Goal: Check status: Check status

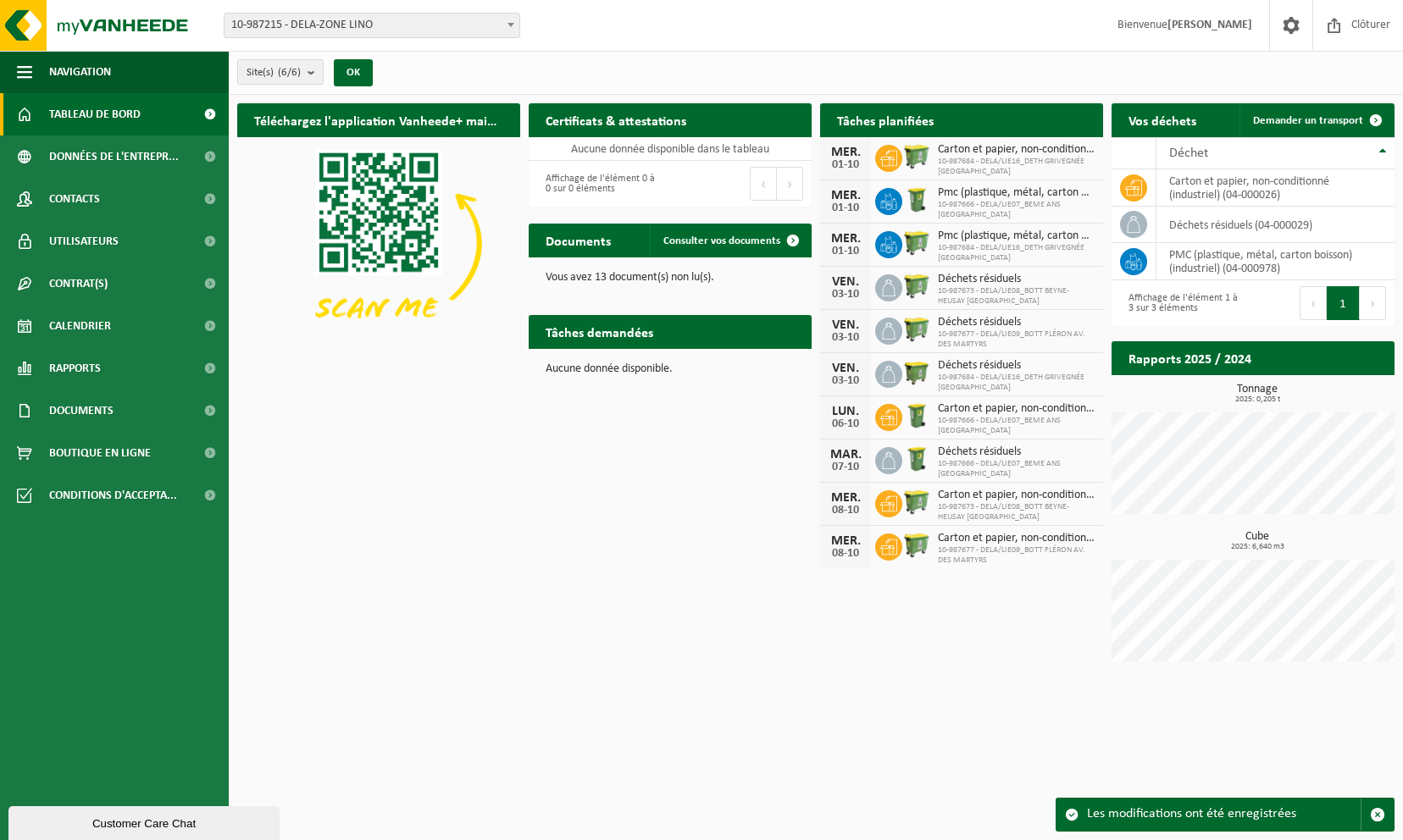
click at [559, 109] on h2 "Certificats & attestations" at bounding box center [616, 119] width 175 height 33
click at [429, 127] on h2 "Téléchargez l'application Vanheede+ maintenant!" at bounding box center [378, 119] width 283 height 33
click at [123, 332] on link "Calendrier" at bounding box center [114, 326] width 228 height 42
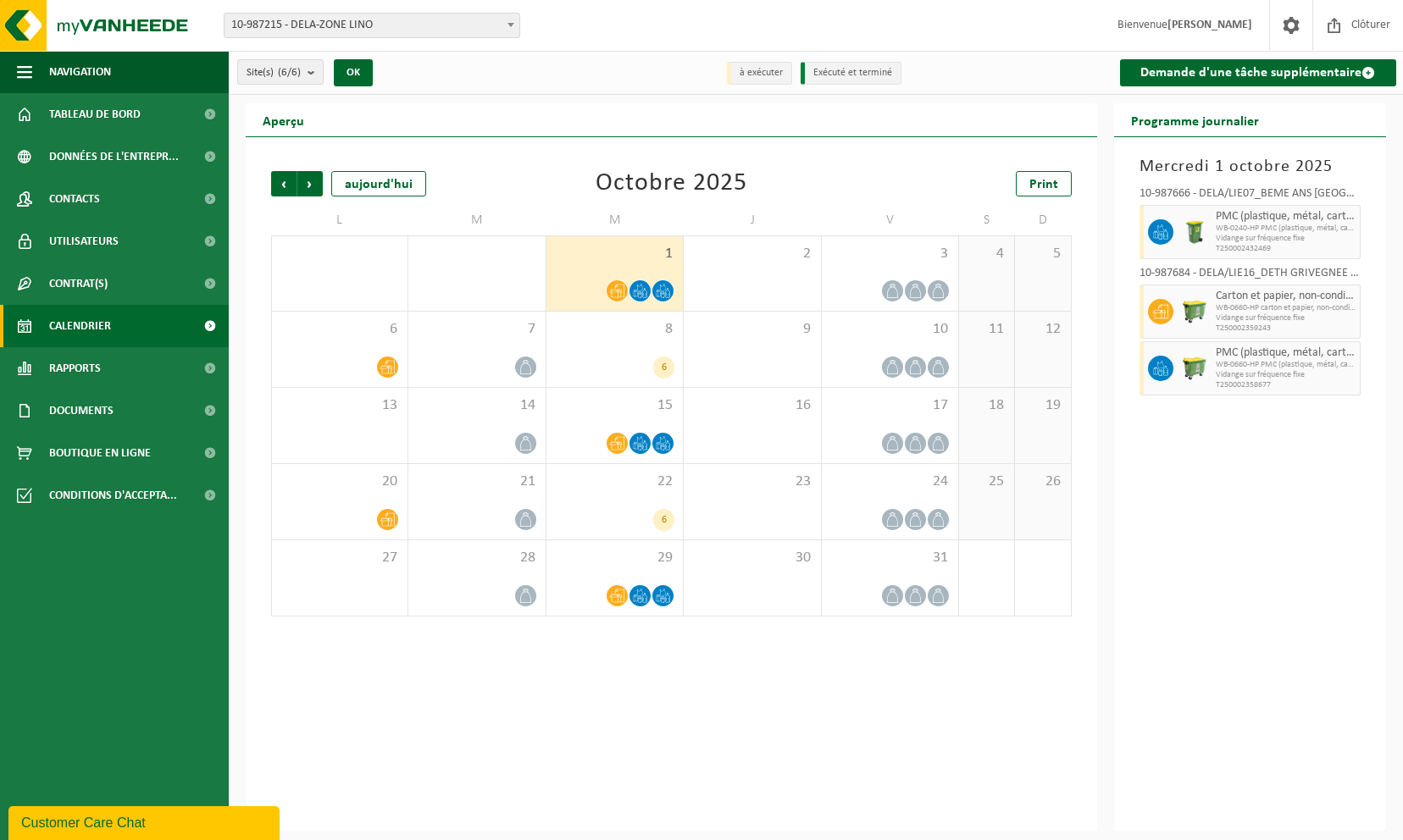
click at [506, 22] on span at bounding box center [511, 24] width 17 height 22
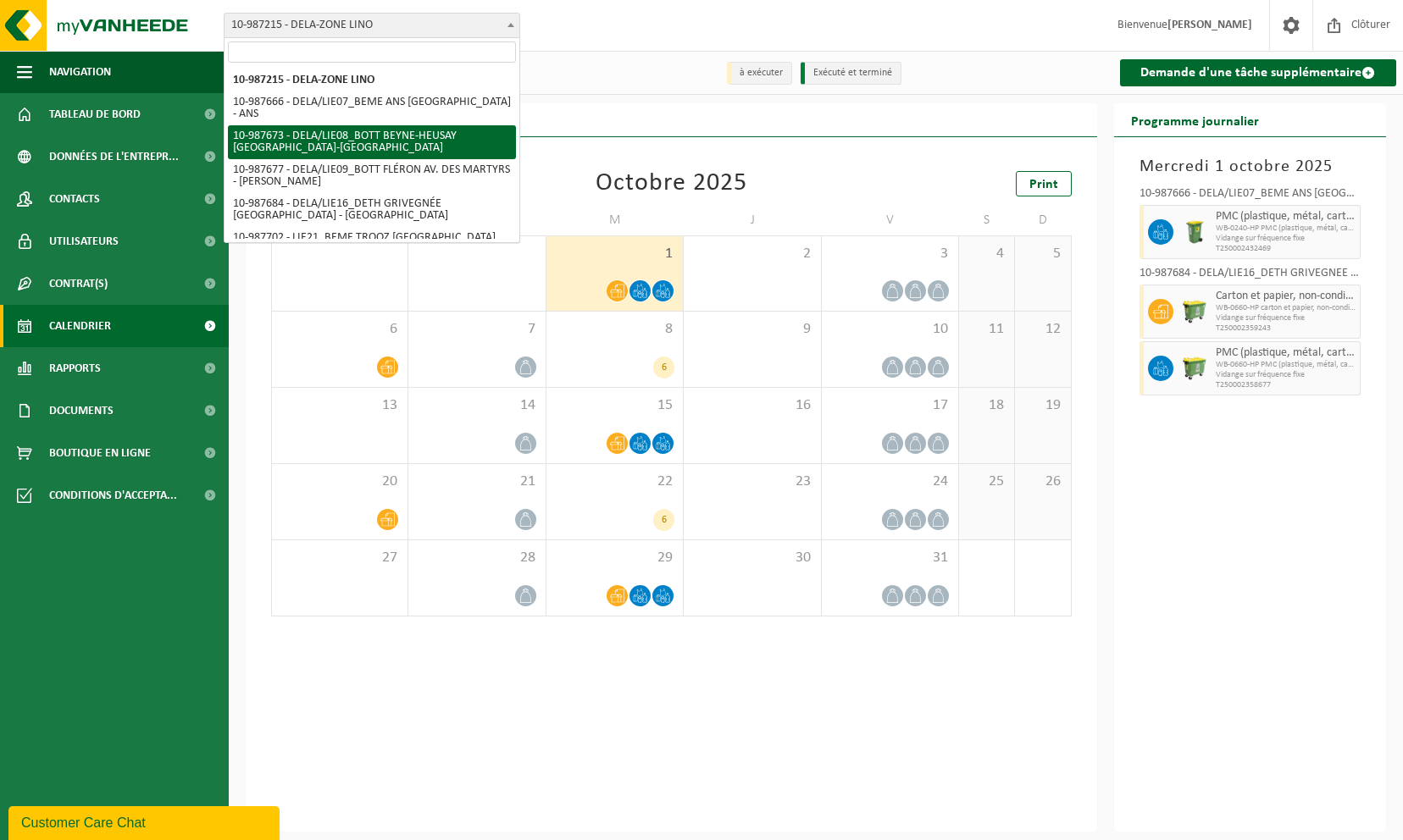
scroll to position [11, 0]
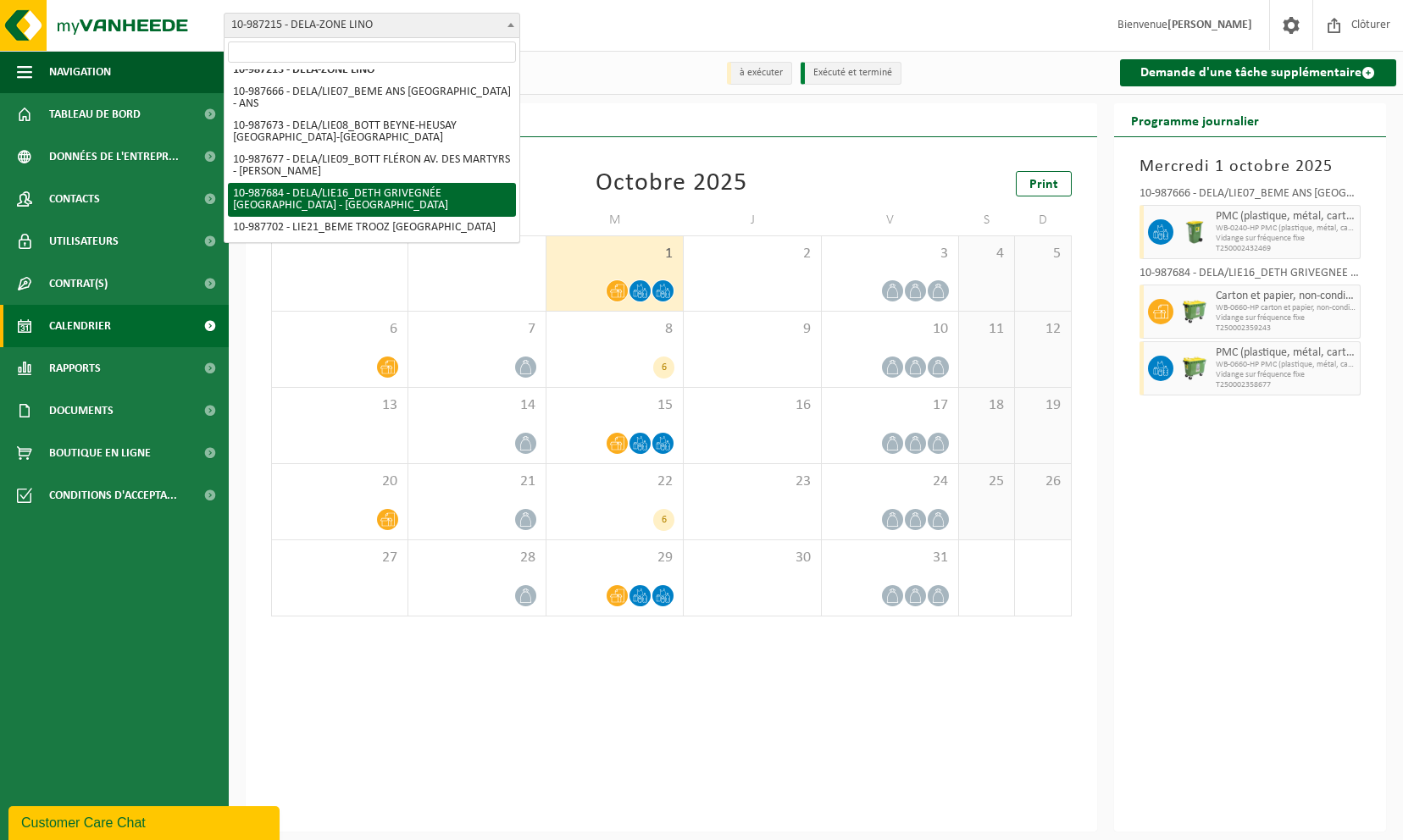
select select "167322"
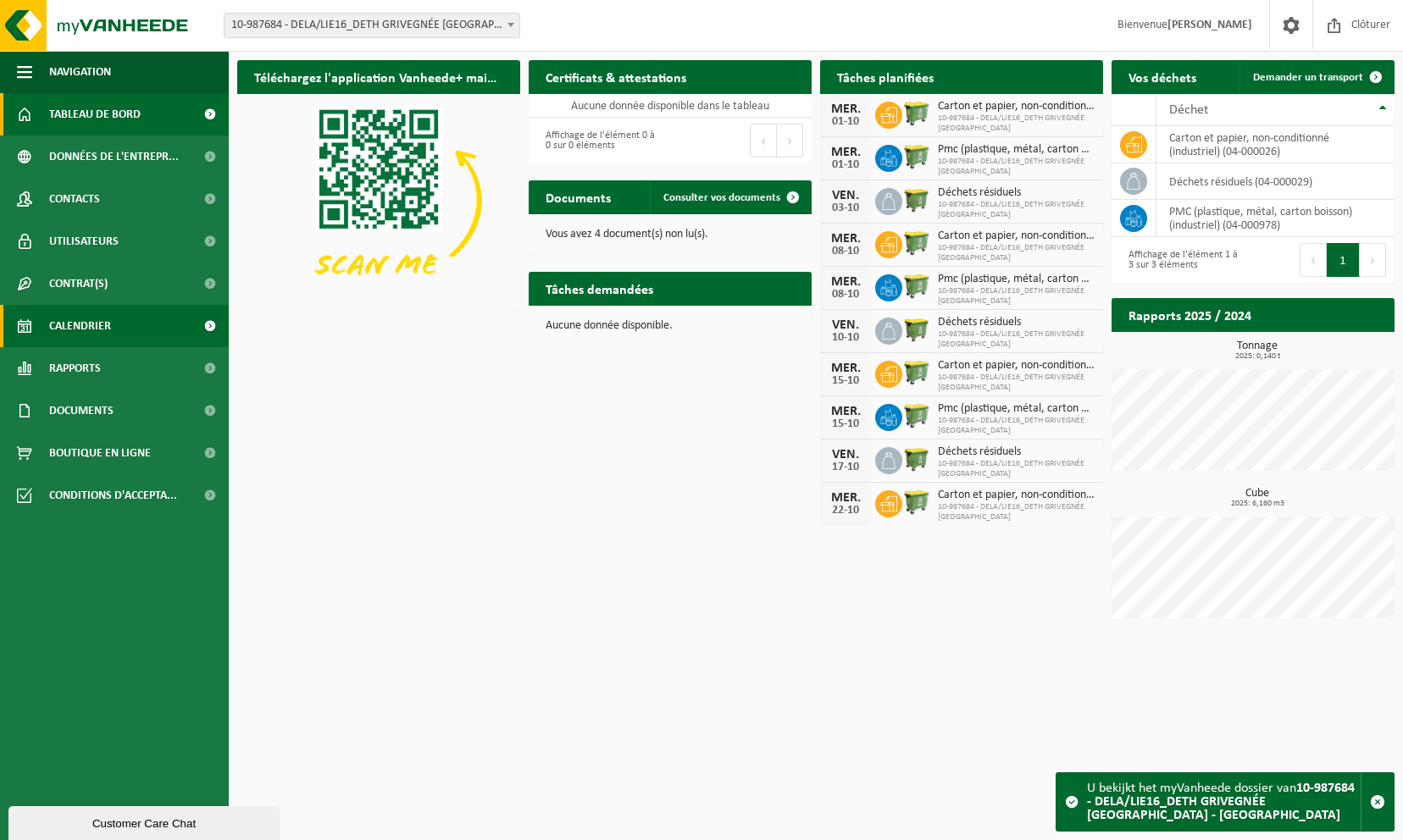
click at [105, 327] on span "Calendrier" at bounding box center [80, 326] width 62 height 42
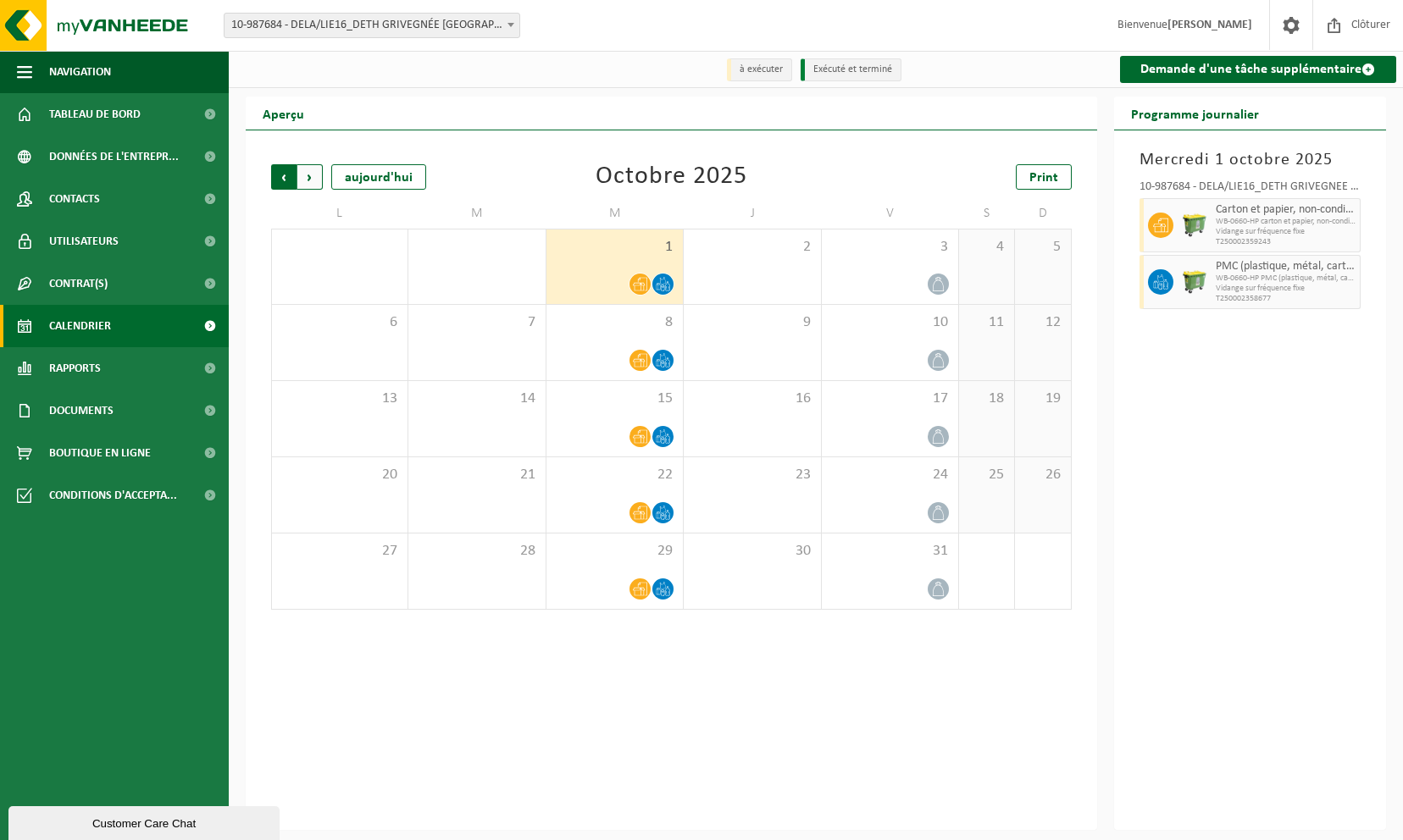
click at [316, 180] on span "Suivant" at bounding box center [310, 176] width 26 height 26
click at [303, 182] on span "Suivant" at bounding box center [310, 176] width 26 height 26
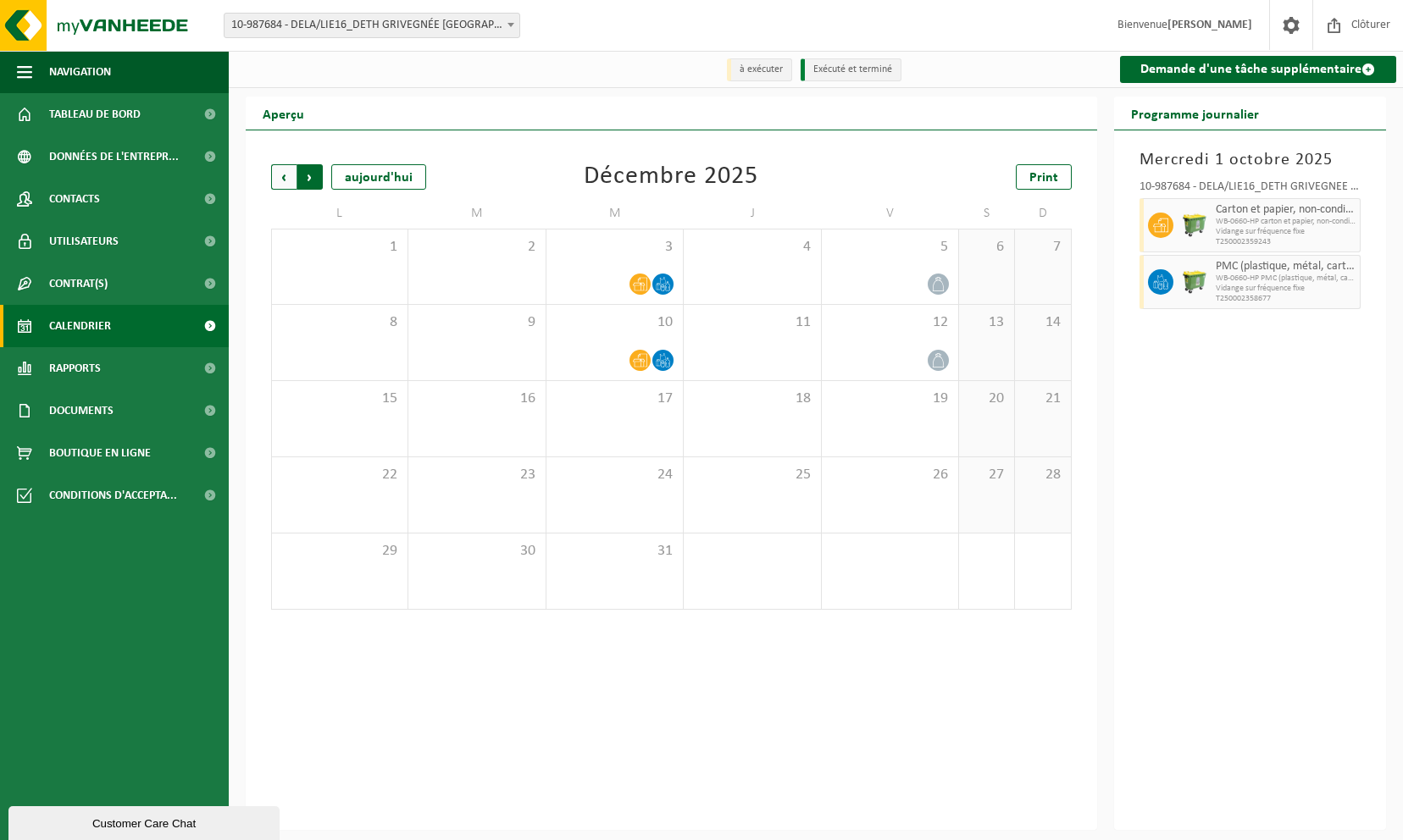
click at [288, 182] on span "Précédent" at bounding box center [284, 176] width 26 height 26
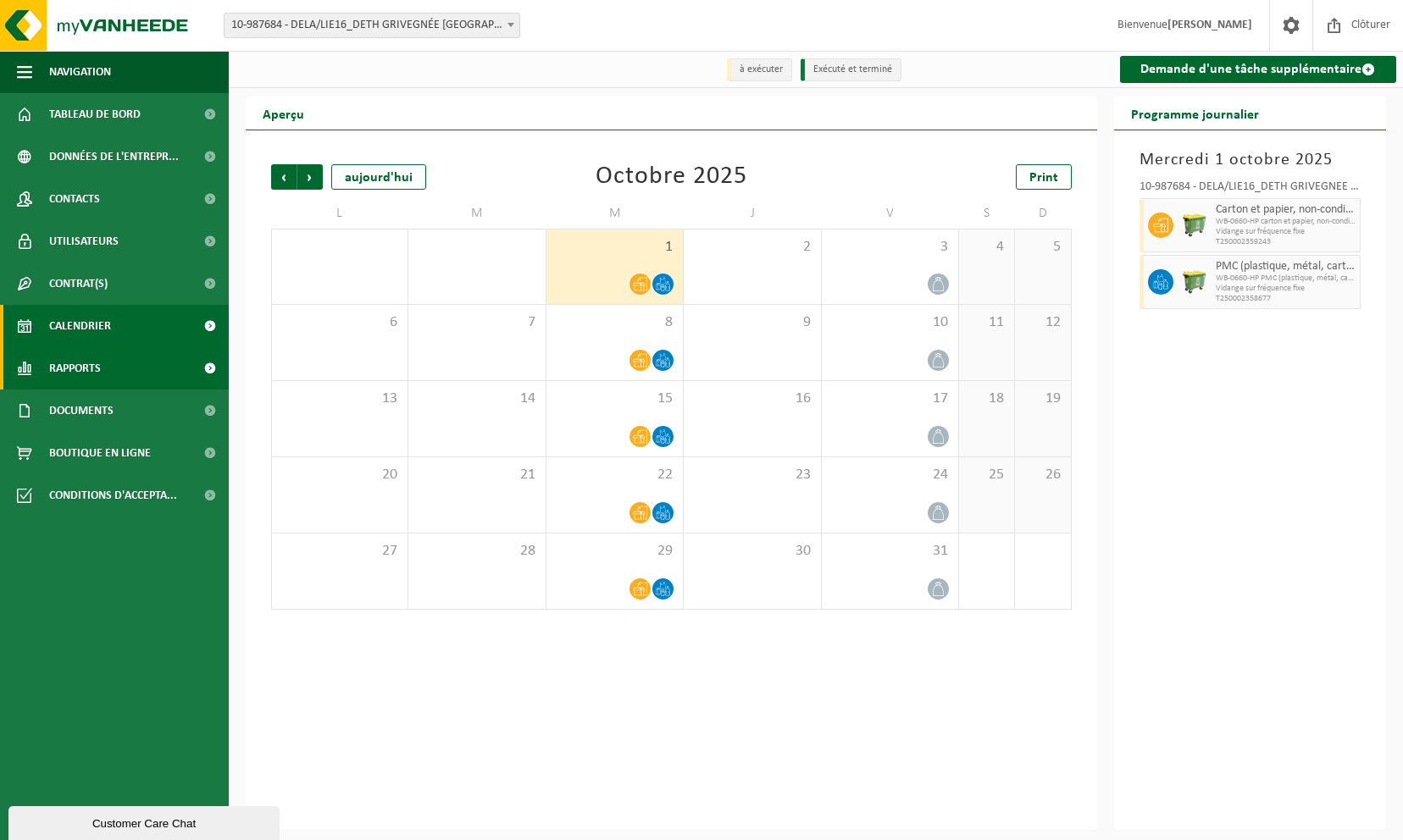
click at [86, 359] on span "Rapports" at bounding box center [75, 368] width 52 height 42
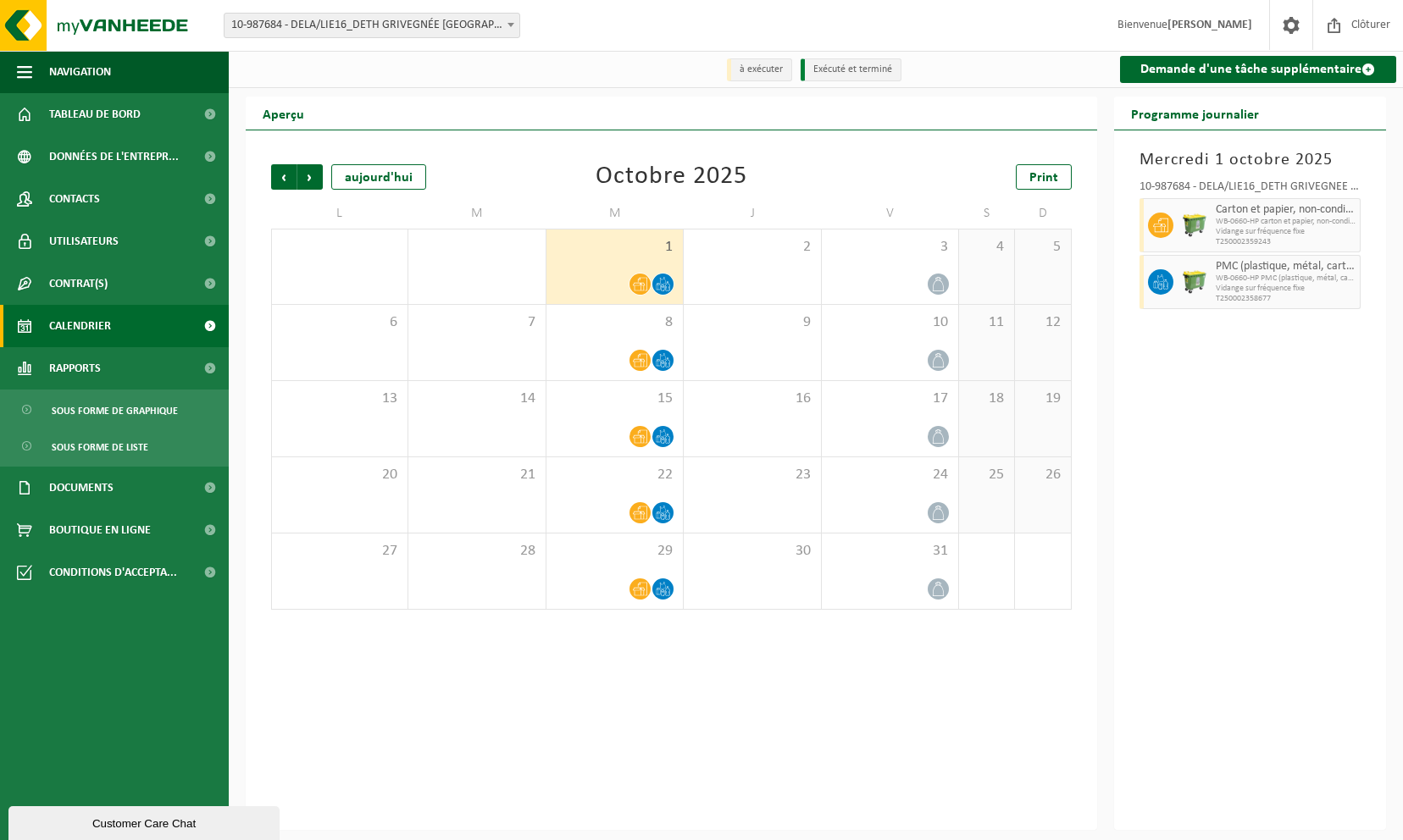
click at [87, 326] on span "Calendrier" at bounding box center [80, 326] width 62 height 42
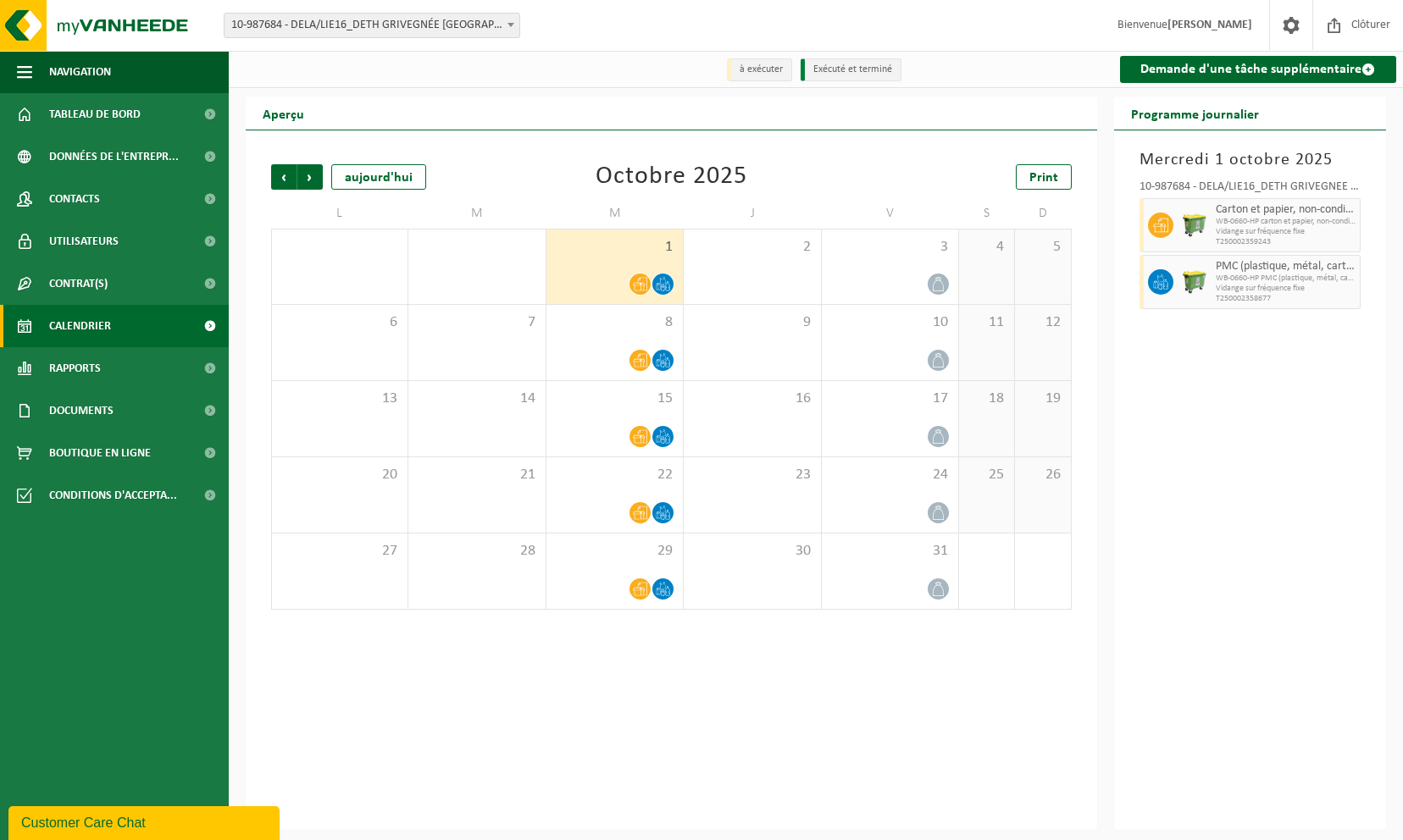
click at [640, 283] on icon at bounding box center [640, 284] width 14 height 14
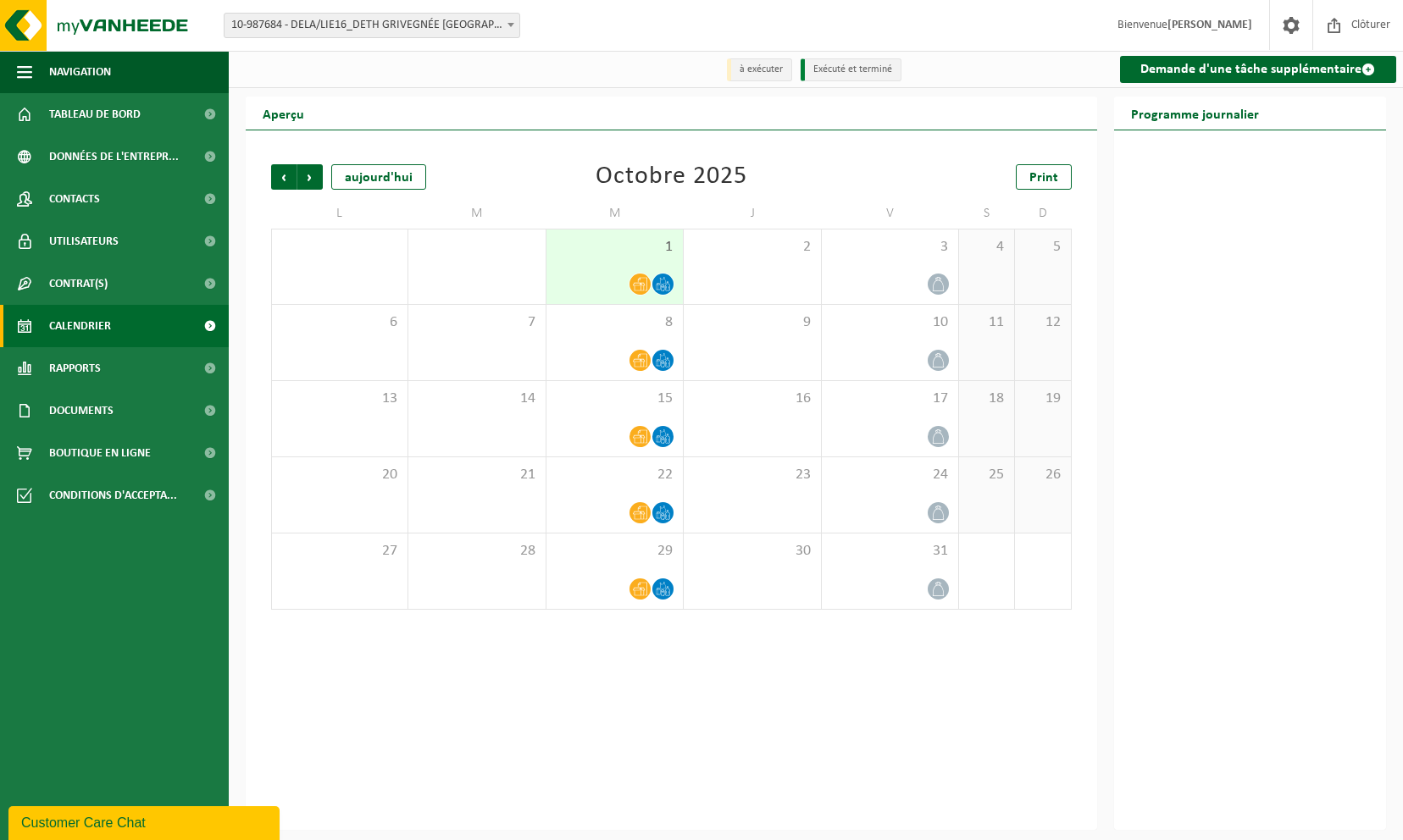
click at [640, 283] on icon at bounding box center [640, 284] width 14 height 14
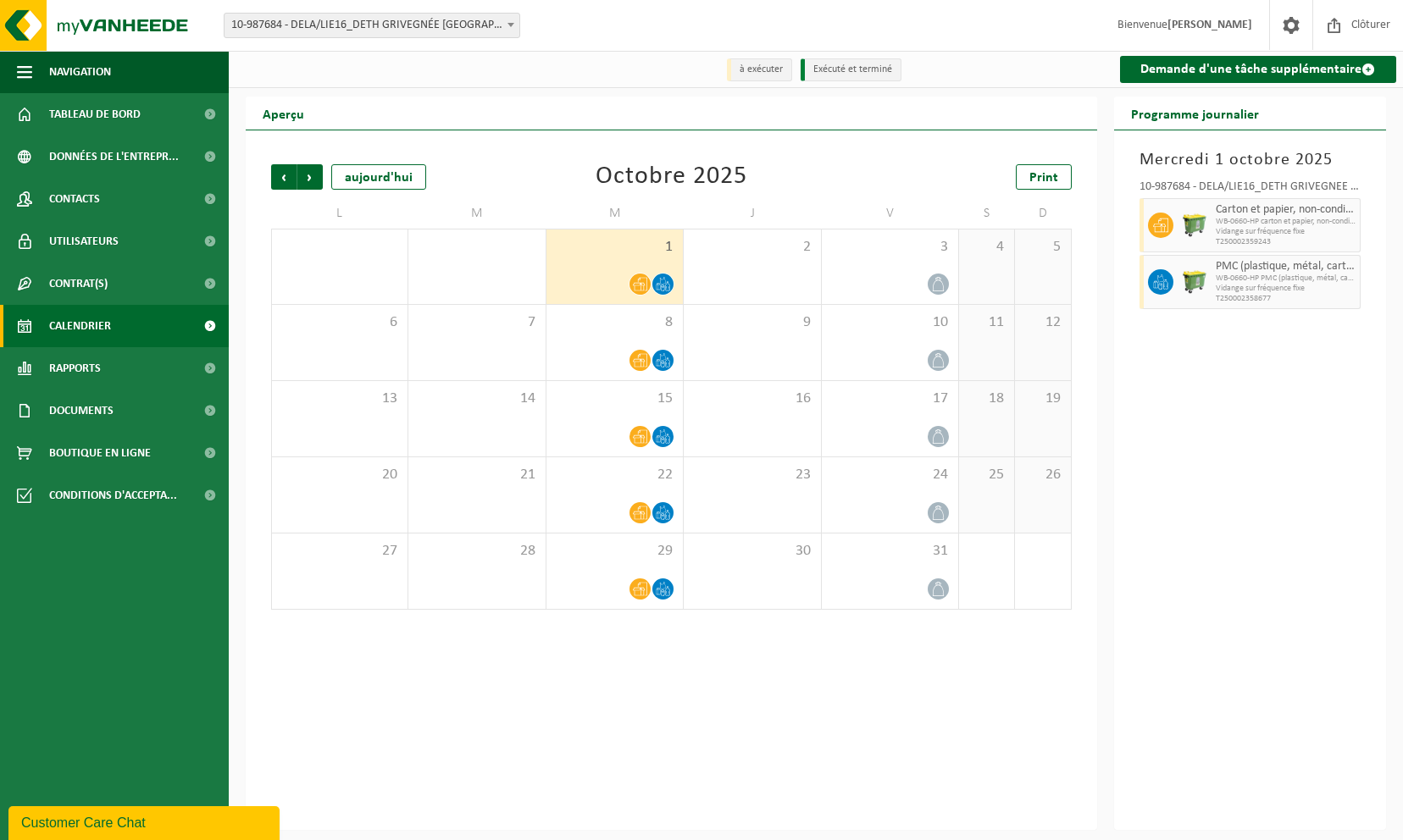
click at [753, 73] on li "à exécuter" at bounding box center [760, 70] width 65 height 23
click at [310, 188] on span "Suivant" at bounding box center [310, 176] width 26 height 26
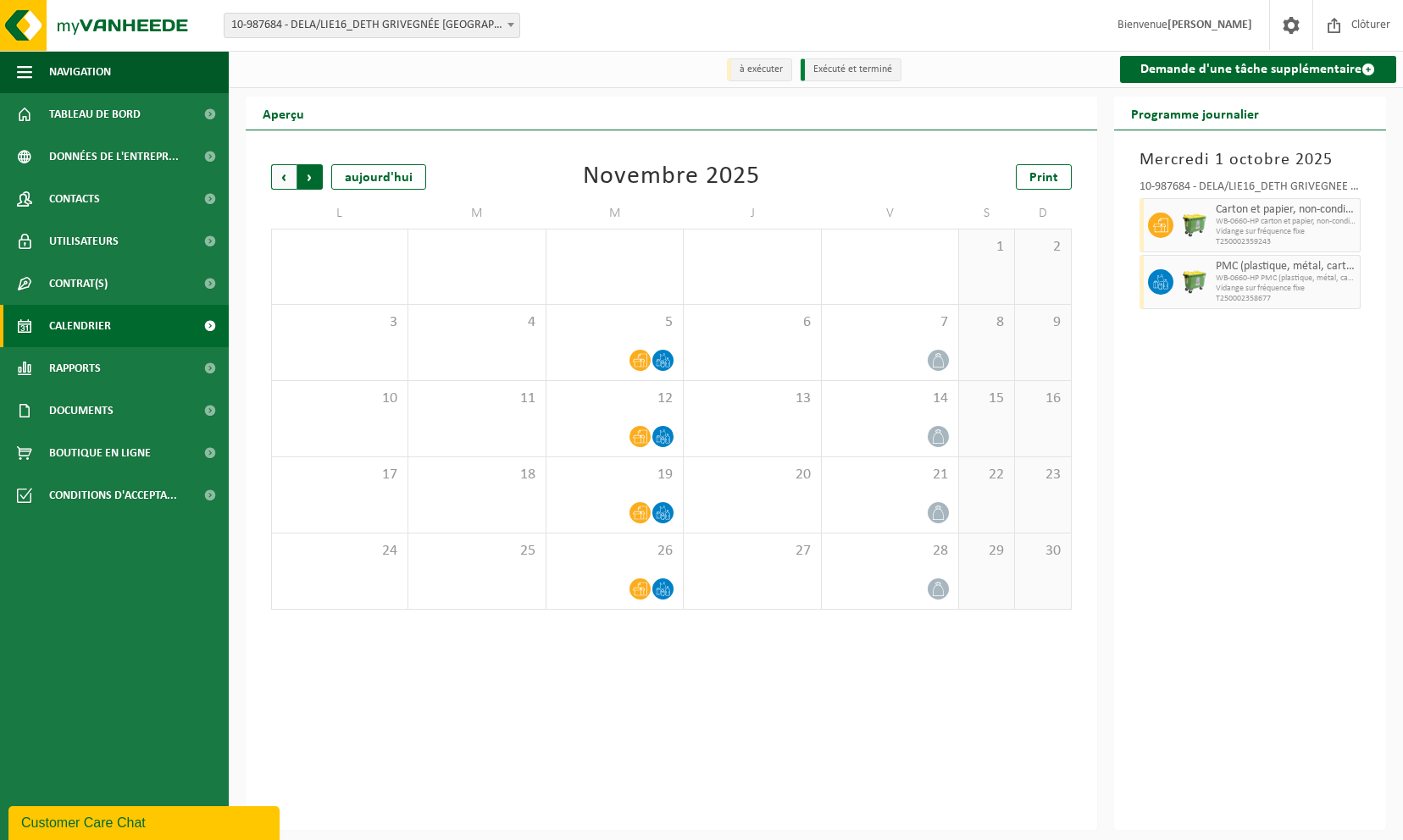
click at [291, 187] on span "Précédent" at bounding box center [284, 176] width 26 height 26
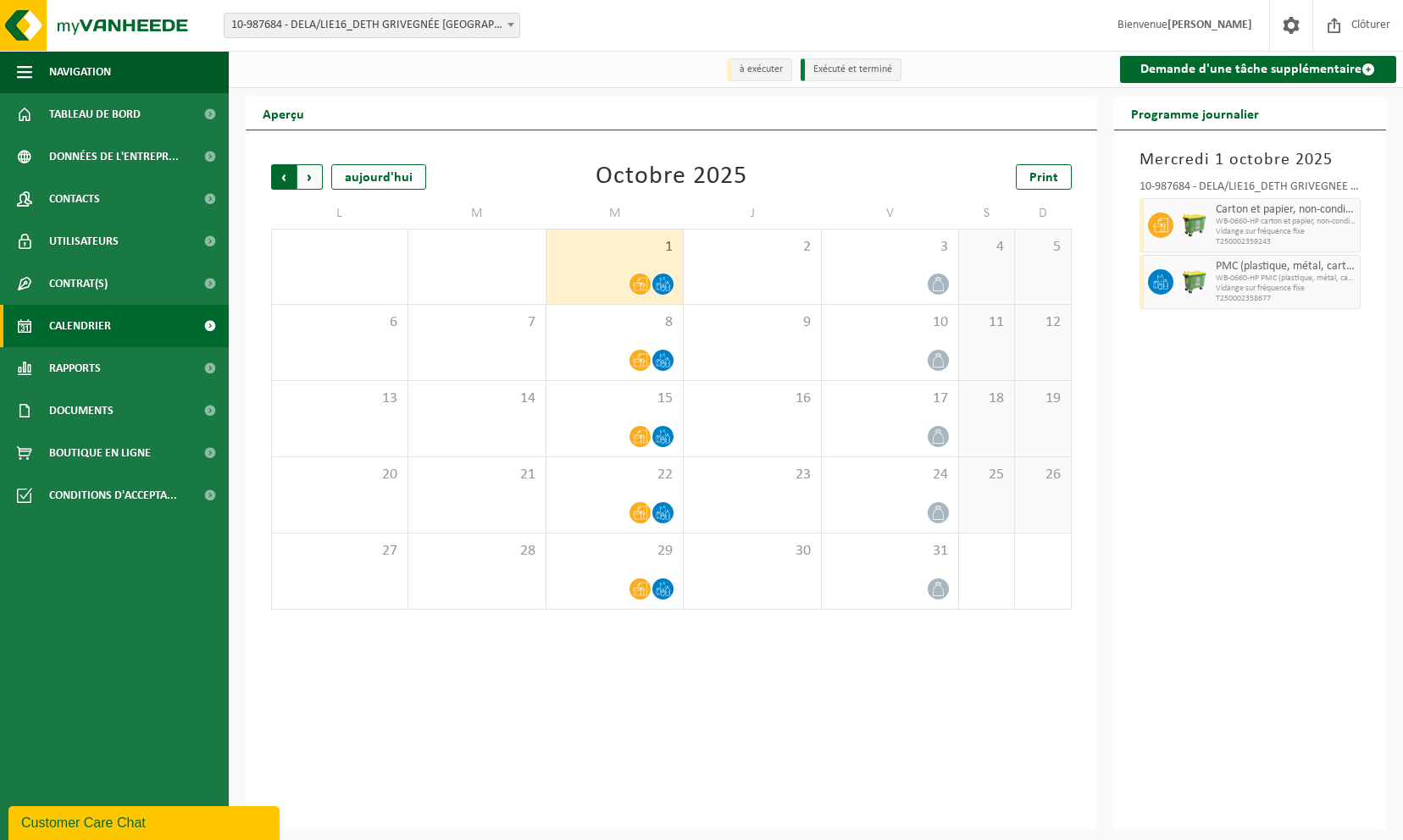
click at [305, 180] on span "Suivant" at bounding box center [310, 176] width 26 height 26
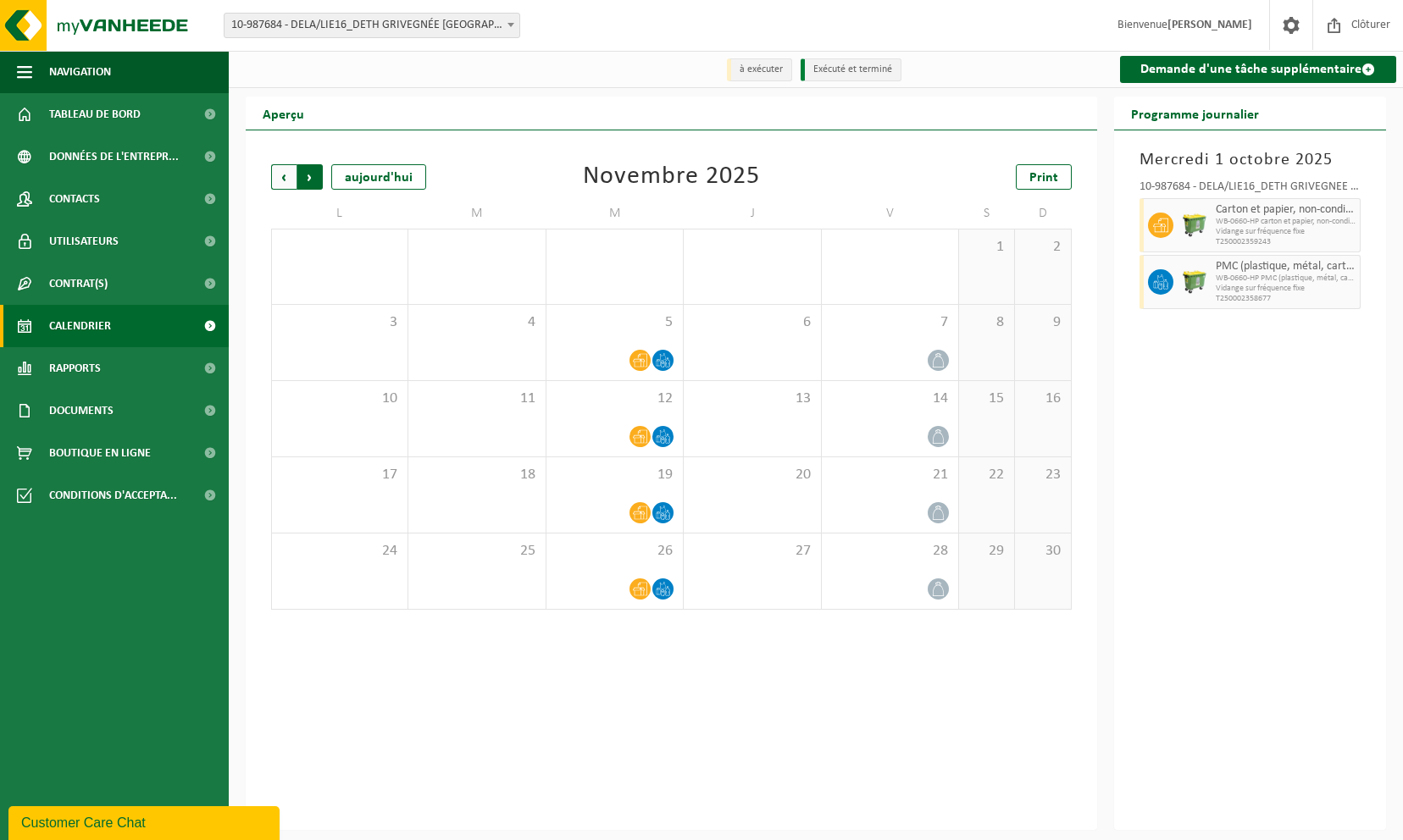
click at [291, 183] on span "Précédent" at bounding box center [284, 176] width 26 height 26
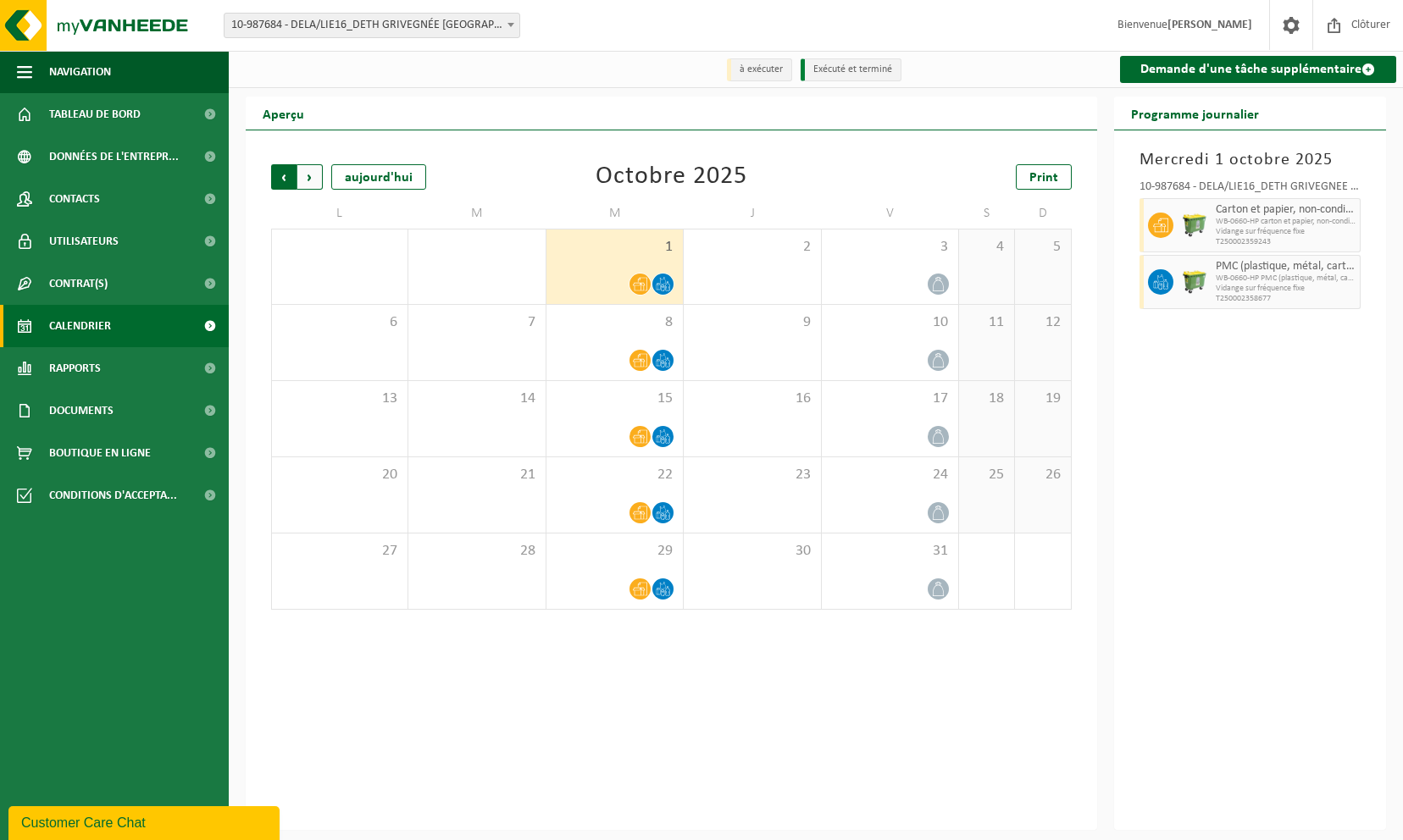
click at [317, 175] on span "Suivant" at bounding box center [310, 176] width 26 height 26
click at [312, 175] on span "Suivant" at bounding box center [310, 176] width 26 height 26
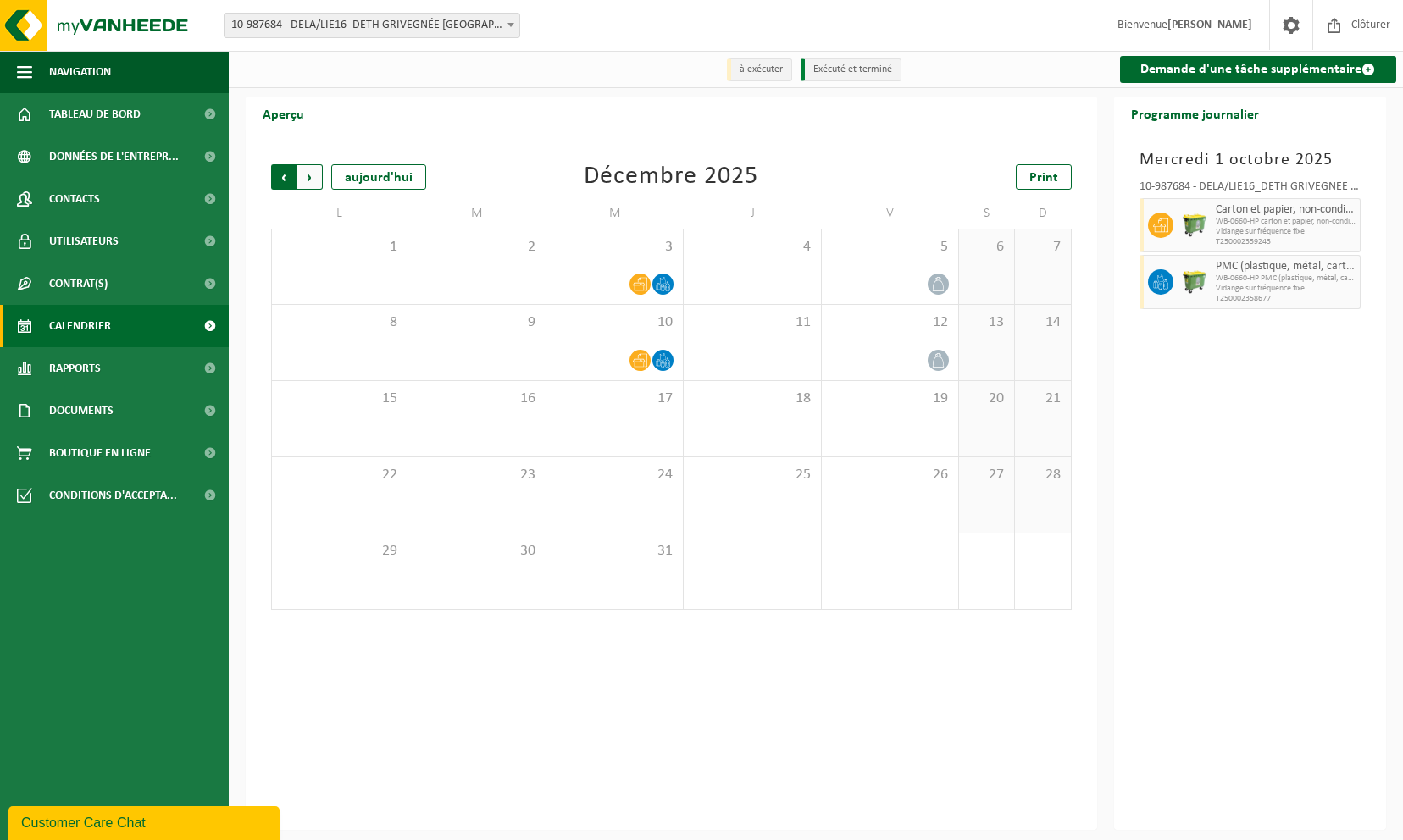
click at [311, 175] on span "Suivant" at bounding box center [310, 176] width 26 height 26
click at [282, 180] on span "Précédent" at bounding box center [284, 176] width 26 height 26
click at [309, 184] on span "Suivant" at bounding box center [310, 176] width 26 height 26
click at [302, 182] on span "Suivant" at bounding box center [310, 176] width 26 height 26
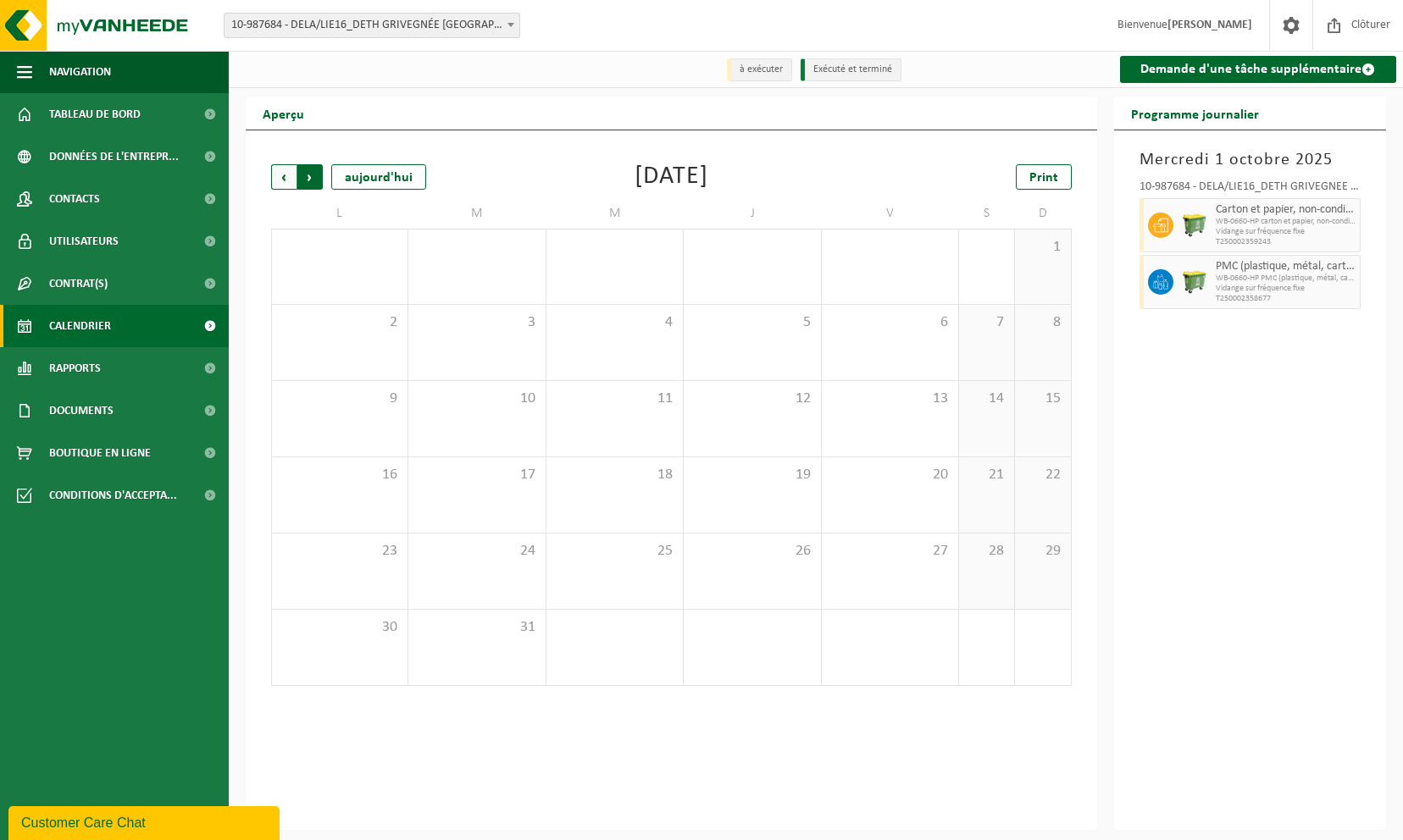
click at [290, 180] on span "Précédent" at bounding box center [284, 176] width 26 height 26
click at [281, 185] on span "Précédent" at bounding box center [284, 176] width 26 height 26
